Goal: Navigation & Orientation: Find specific page/section

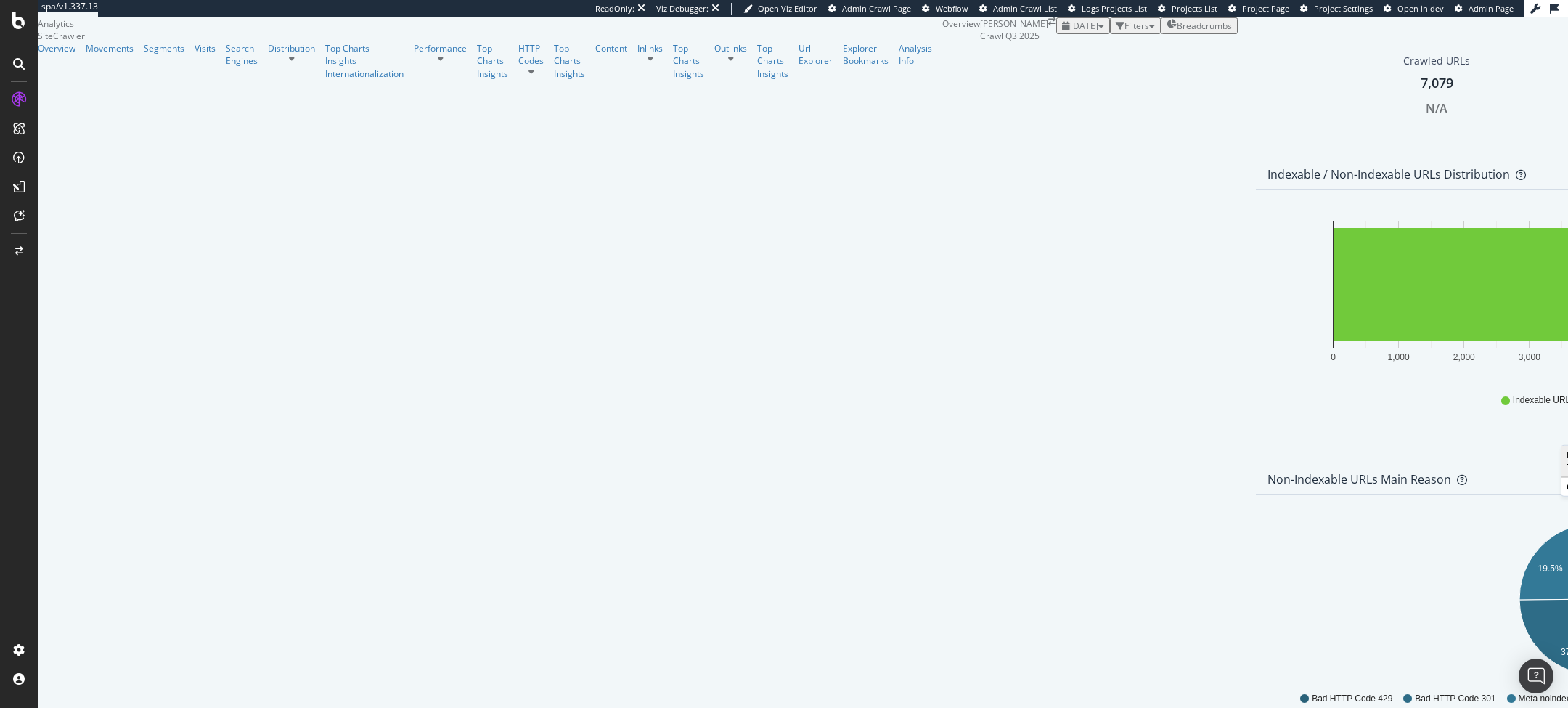
click at [1248, 299] on div "Indexable / Non-Indexable URLs Distribution Bar Bar (by Percentage) Table Expor…" at bounding box center [1594, 313] width 693 height 305
drag, startPoint x: 78, startPoint y: 220, endPoint x: 545, endPoint y: 278, distance: 470.6
click at [413, 54] on div "Performance" at bounding box center [440, 48] width 53 height 13
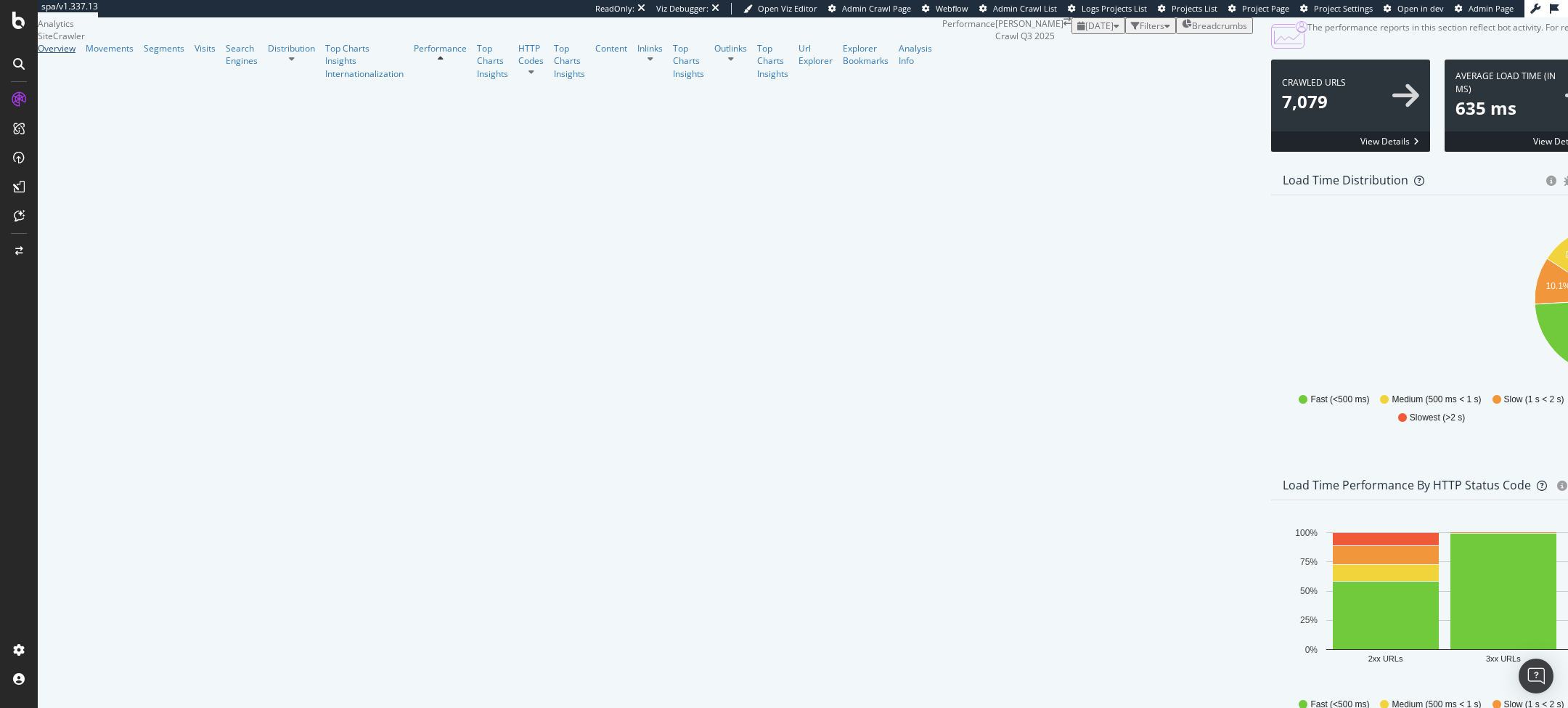
click at [63, 54] on div "Overview" at bounding box center [56, 48] width 37 height 13
